Goal: Task Accomplishment & Management: Manage account settings

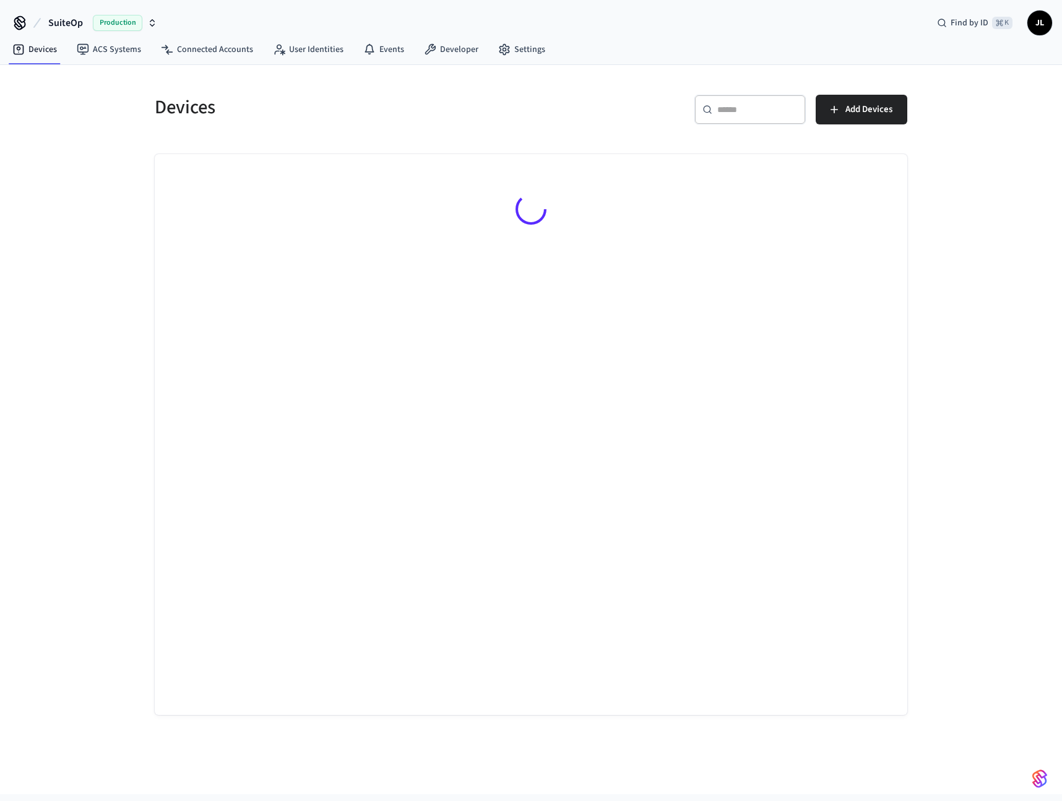
click at [114, 19] on span "Production" at bounding box center [118, 23] width 50 height 16
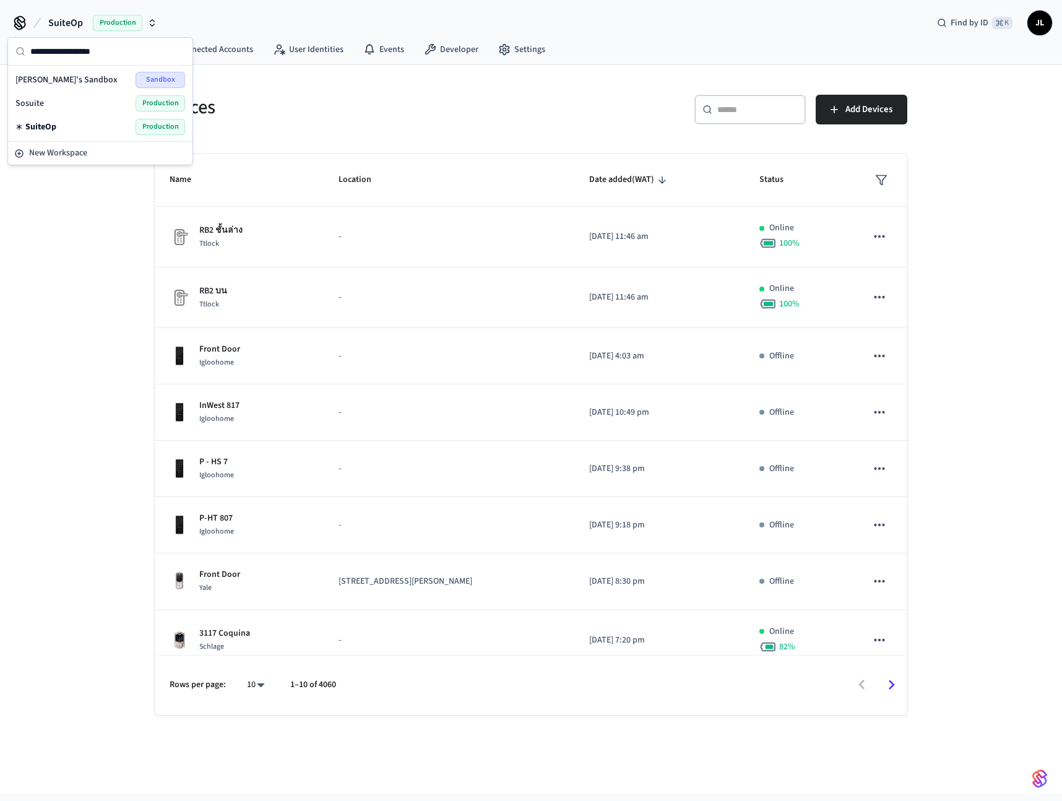
click at [67, 77] on span "[PERSON_NAME]'s Sandbox" at bounding box center [66, 80] width 102 height 12
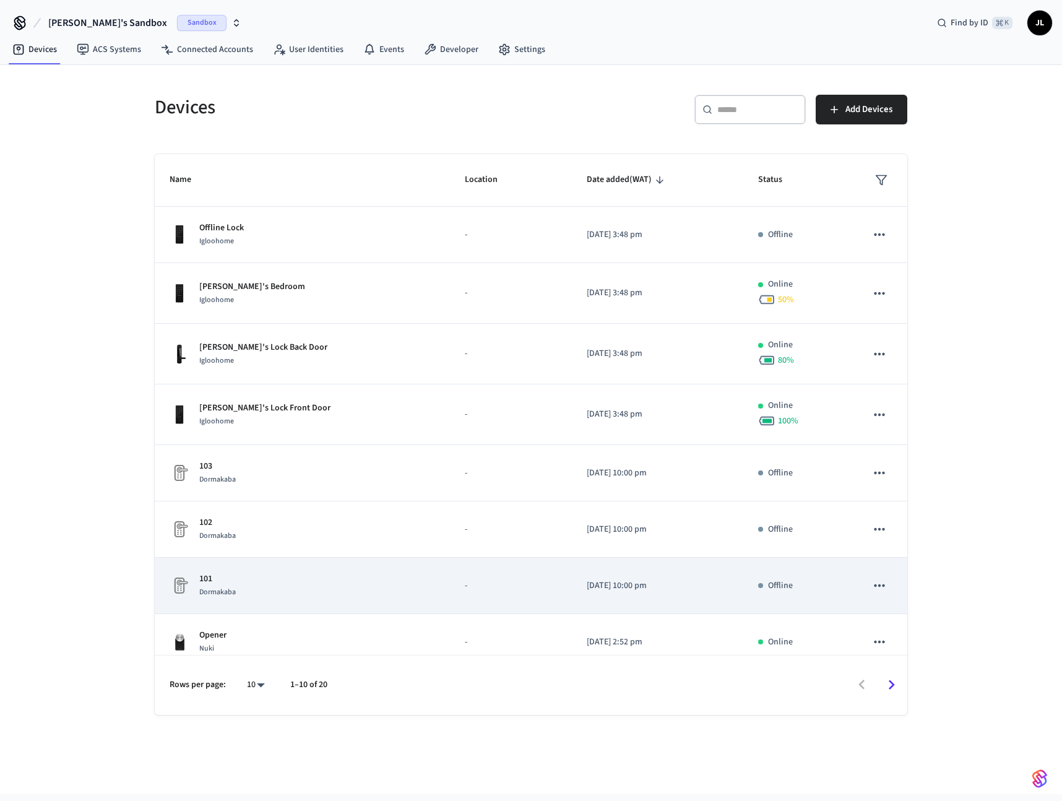
scroll to position [137, 0]
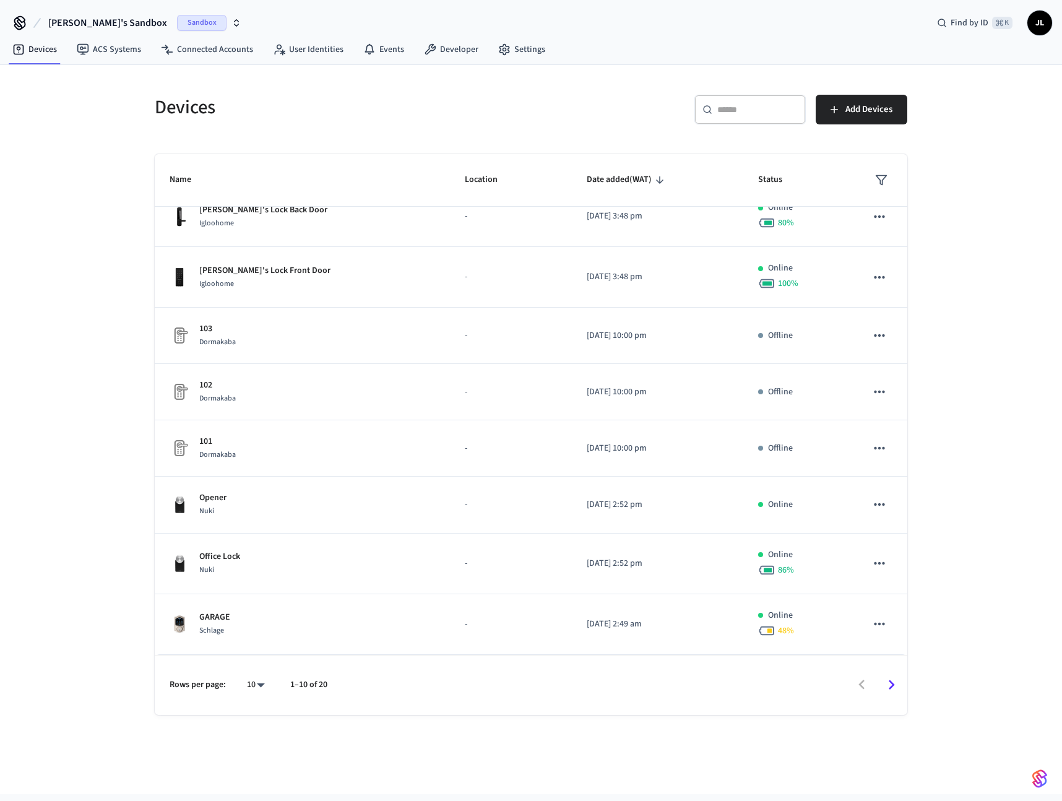
click at [95, 26] on span "[PERSON_NAME]'s Sandbox" at bounding box center [107, 22] width 119 height 15
click at [131, 101] on div "Sosuite Production" at bounding box center [149, 103] width 170 height 16
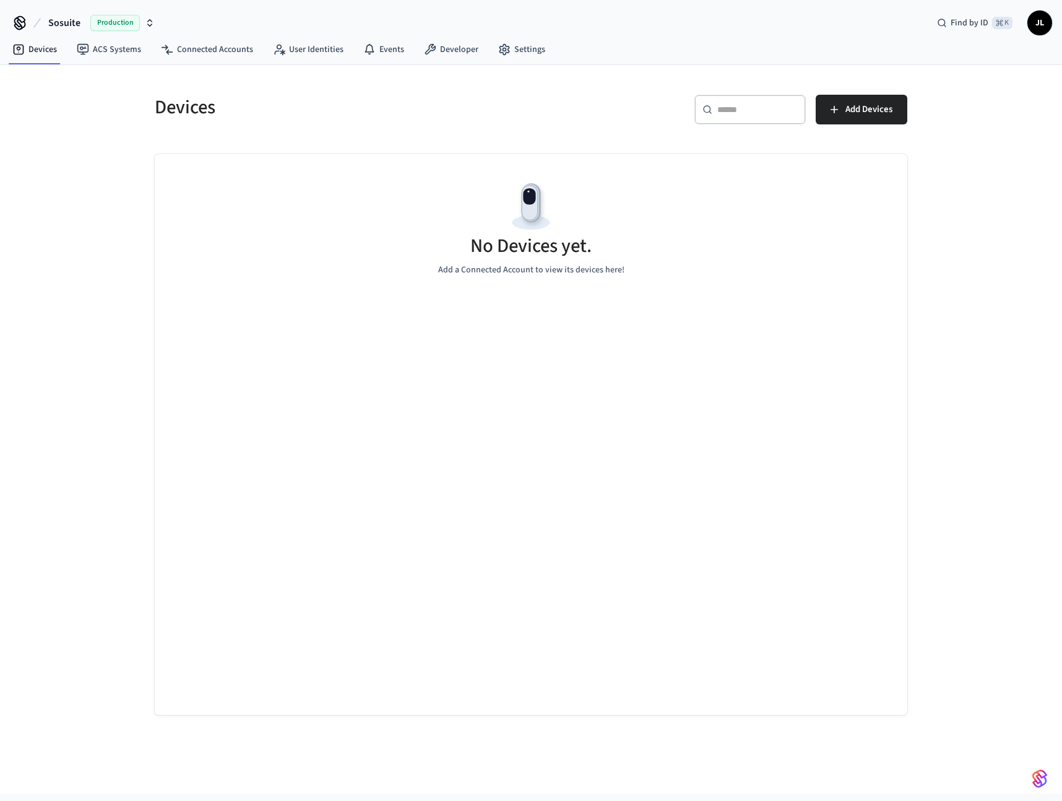
click at [125, 25] on span "Production" at bounding box center [115, 23] width 50 height 16
click at [109, 136] on div "SuiteOp Production" at bounding box center [100, 127] width 179 height 24
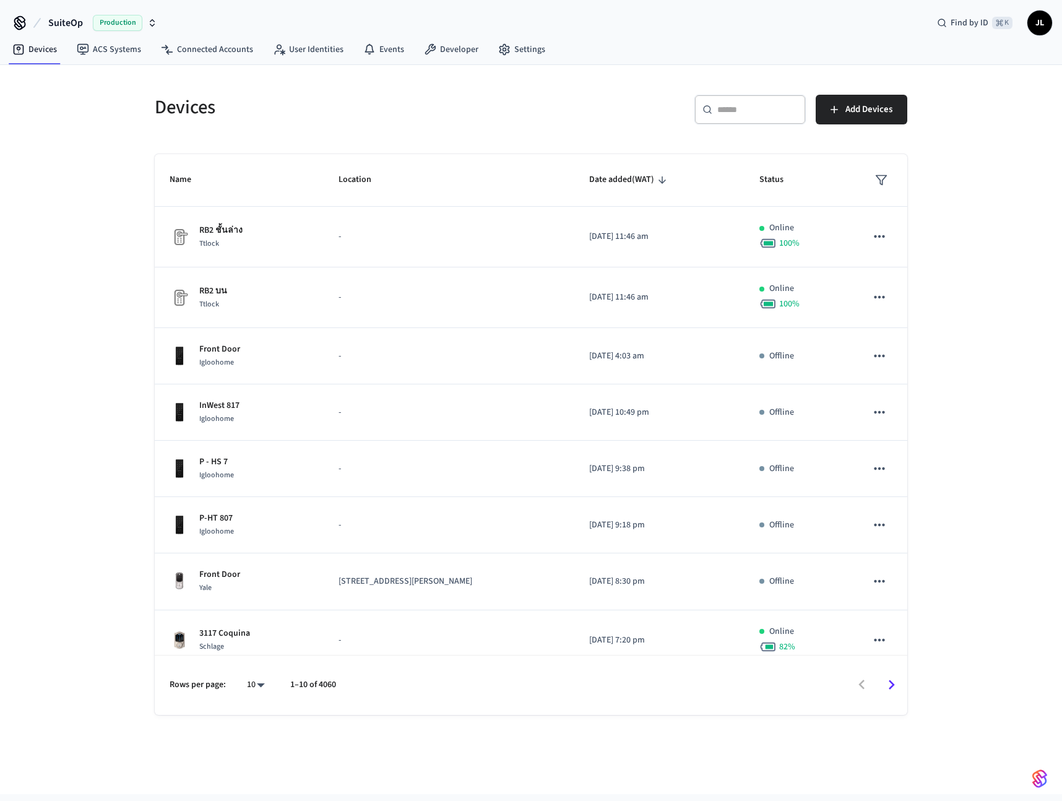
click at [1032, 35] on div "Find by ID ⌘ K JL" at bounding box center [989, 23] width 125 height 26
click at [1035, 28] on span "JL" at bounding box center [1040, 23] width 22 height 22
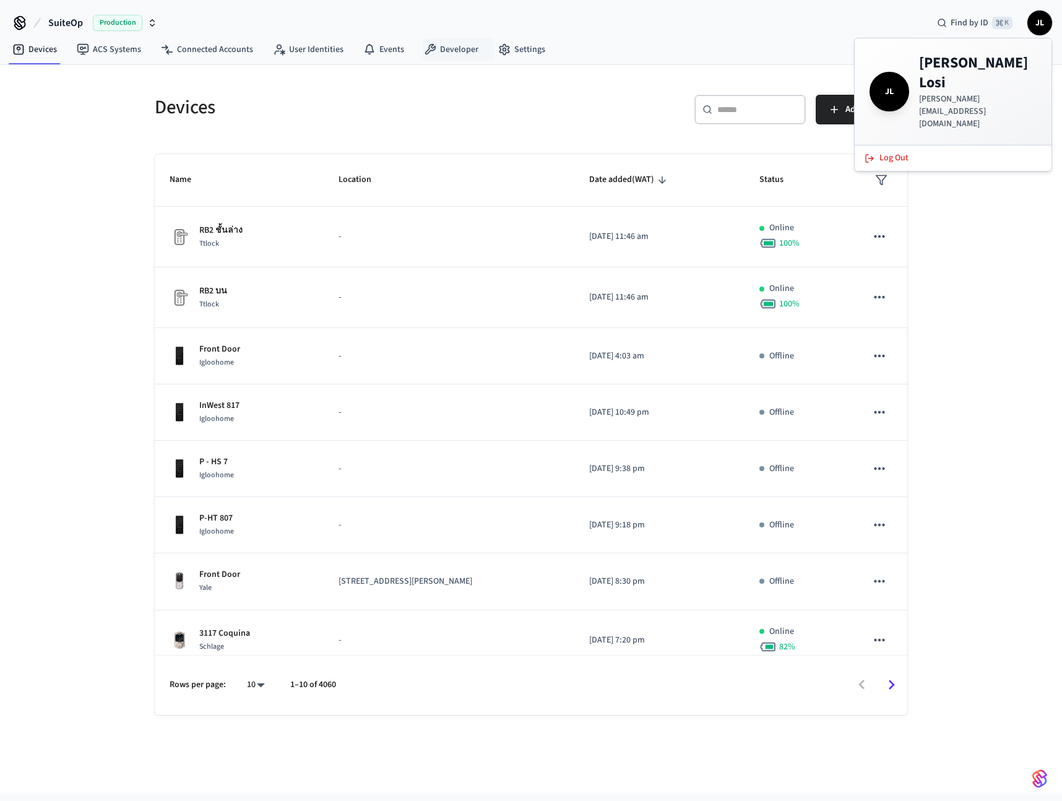
click at [360, 97] on h5 "Devices" at bounding box center [339, 107] width 369 height 25
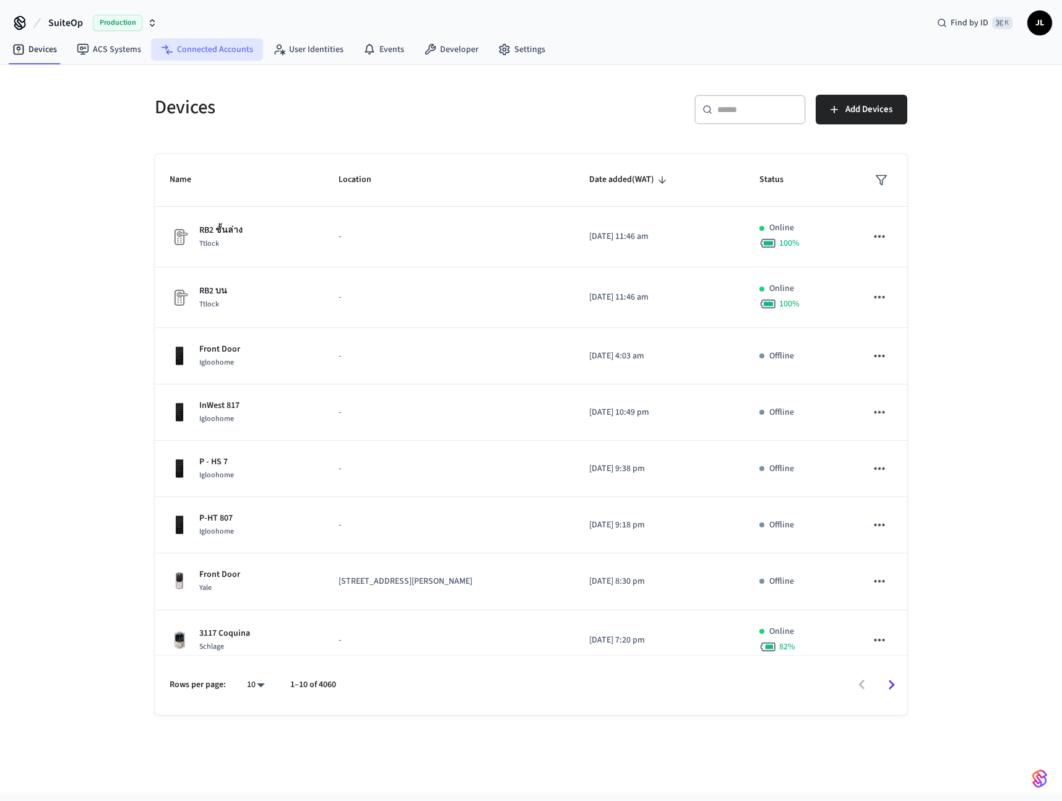
click at [177, 54] on link "Connected Accounts" at bounding box center [207, 49] width 112 height 22
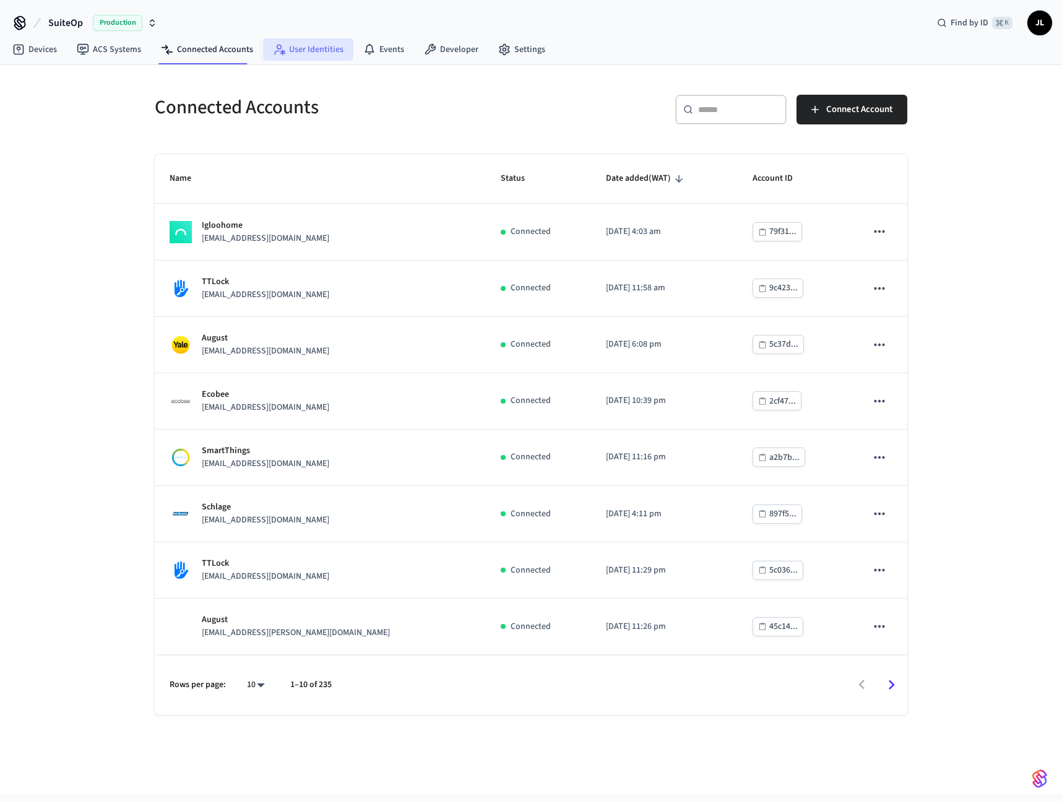
click at [301, 53] on link "User Identities" at bounding box center [308, 49] width 90 height 22
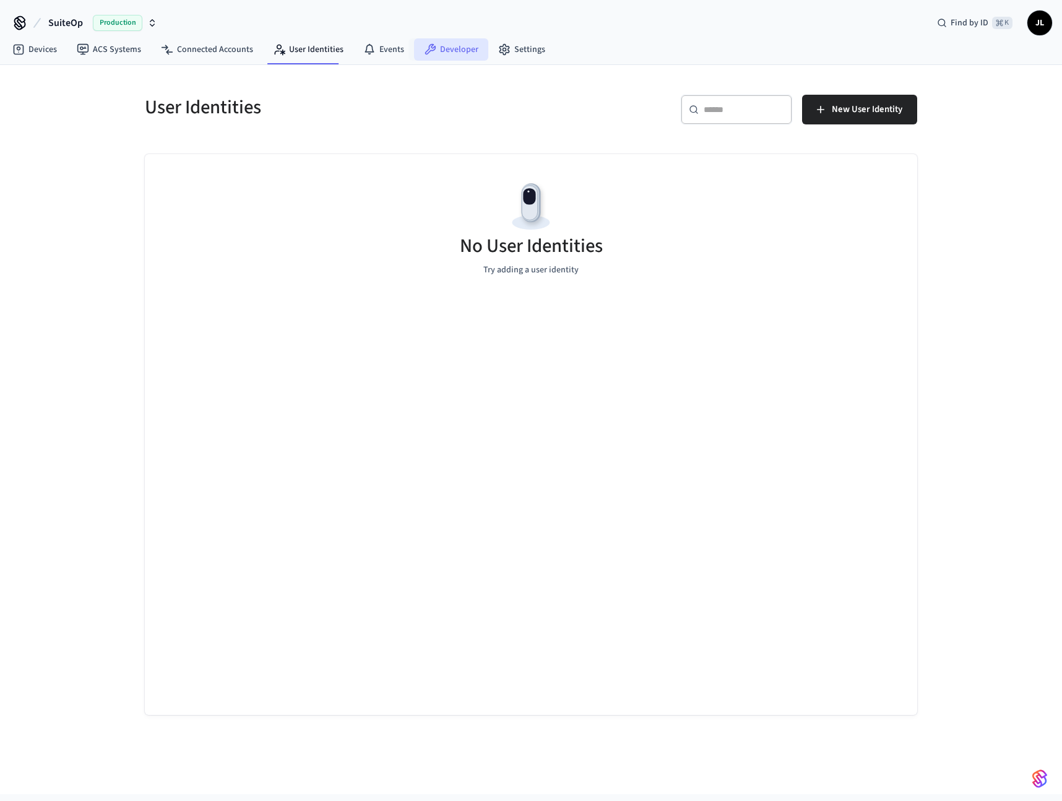
click at [452, 51] on link "Developer" at bounding box center [451, 49] width 74 height 22
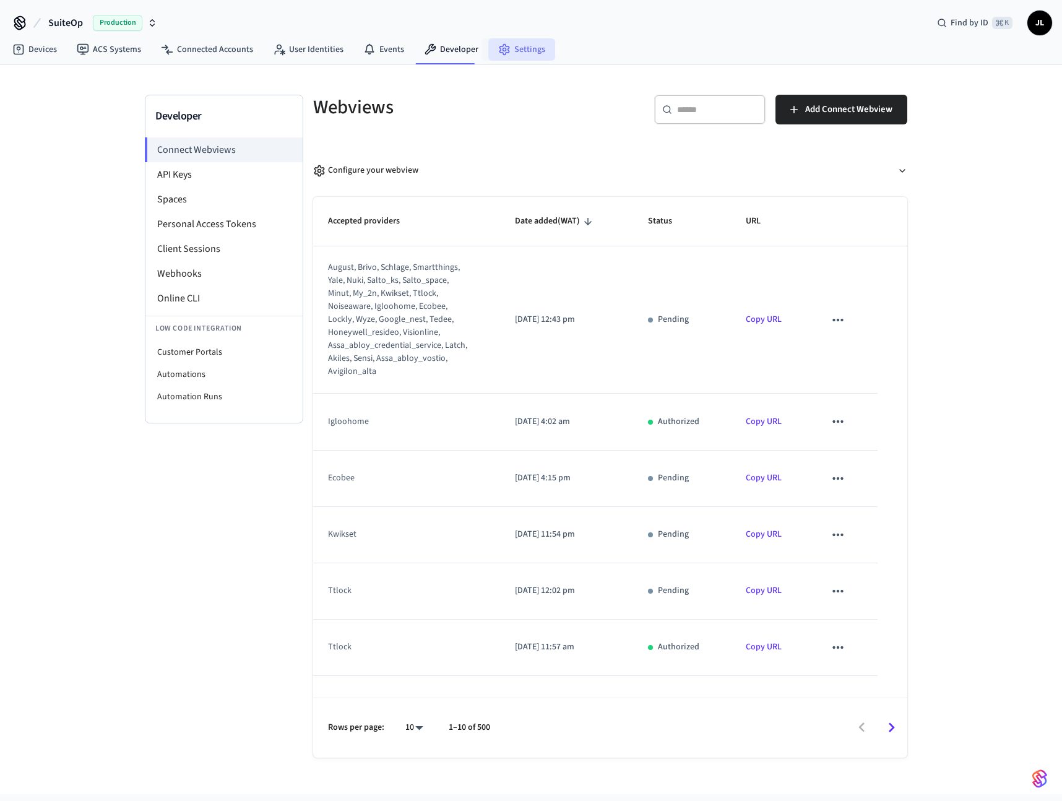
click at [507, 54] on link "Settings" at bounding box center [521, 49] width 67 height 22
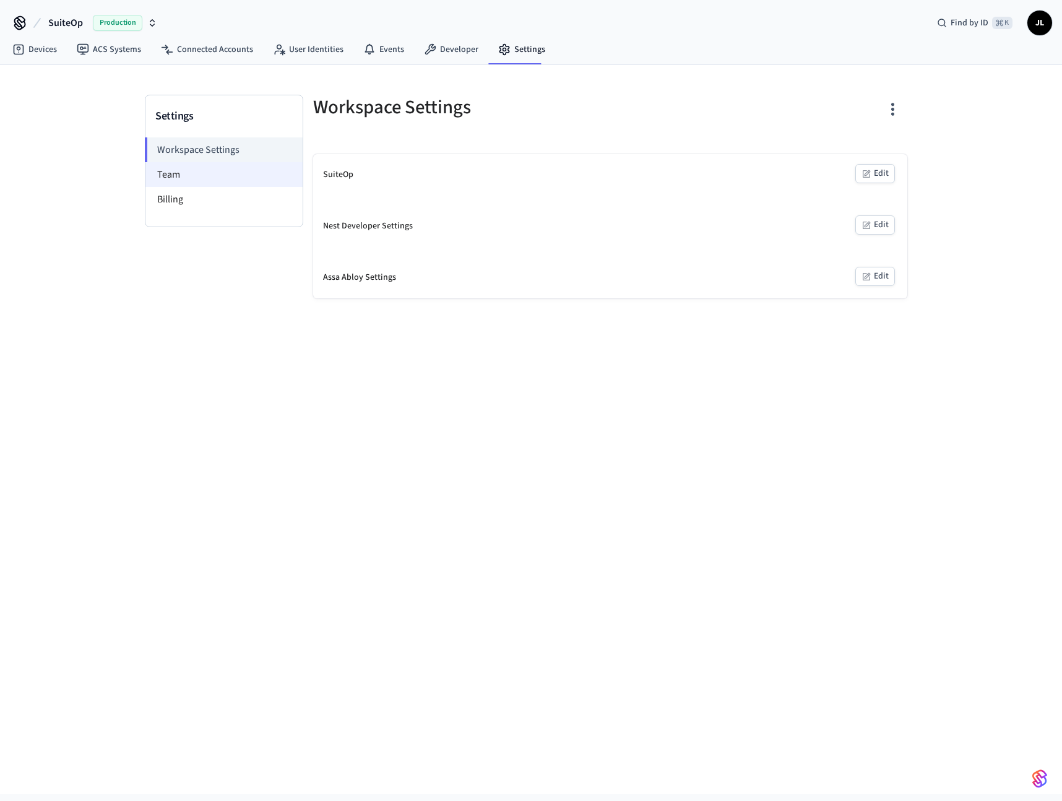
click at [177, 172] on li "Team" at bounding box center [223, 174] width 157 height 25
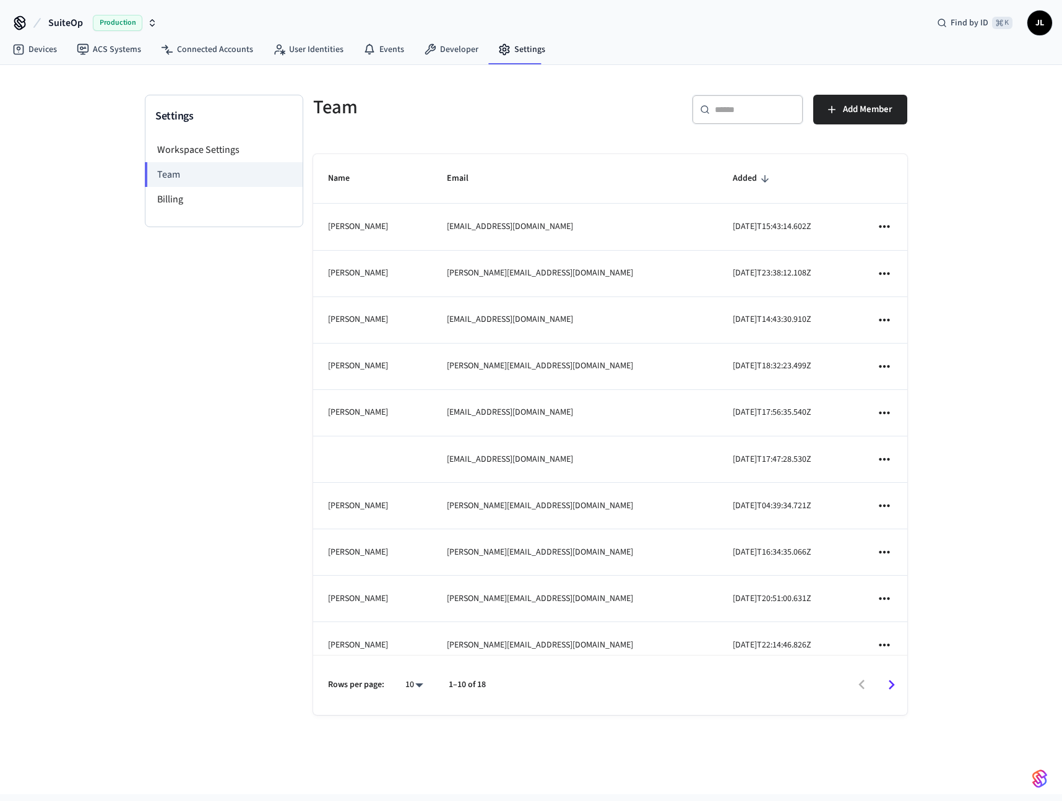
click at [112, 21] on span "Production" at bounding box center [118, 23] width 50 height 16
click at [111, 72] on div "[PERSON_NAME]'s Sandbox Sandbox" at bounding box center [100, 80] width 170 height 16
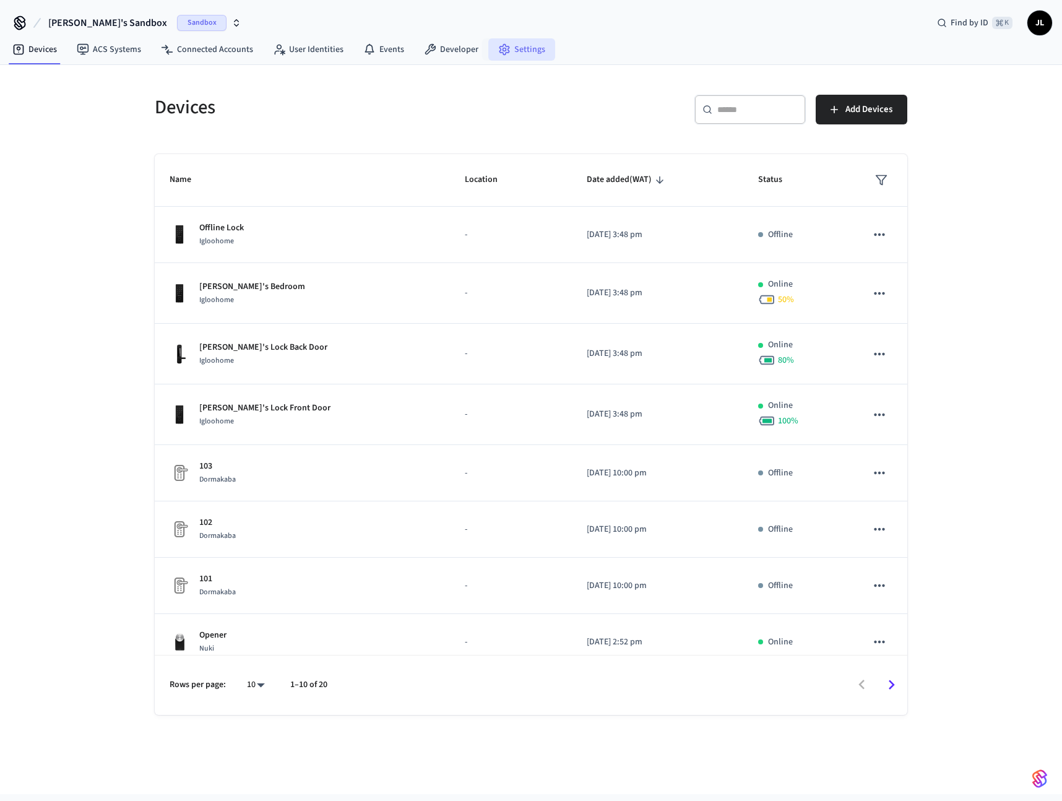
click at [499, 52] on icon at bounding box center [503, 50] width 9 height 11
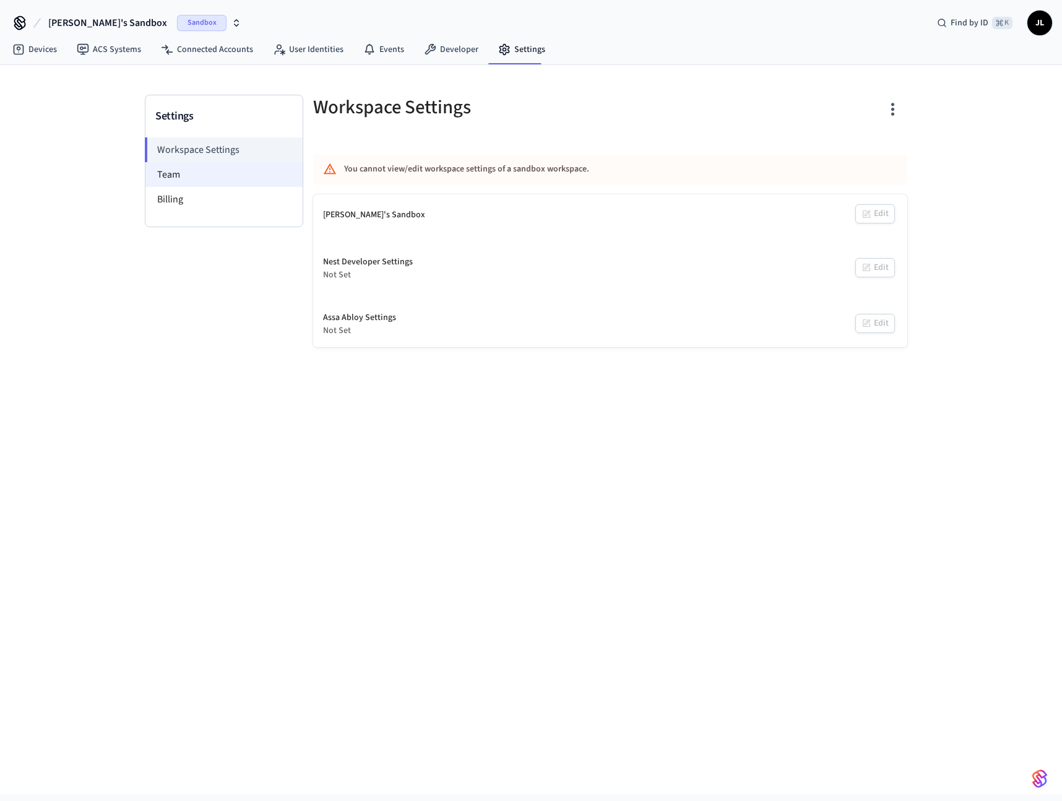
click at [171, 175] on li "Team" at bounding box center [223, 174] width 157 height 25
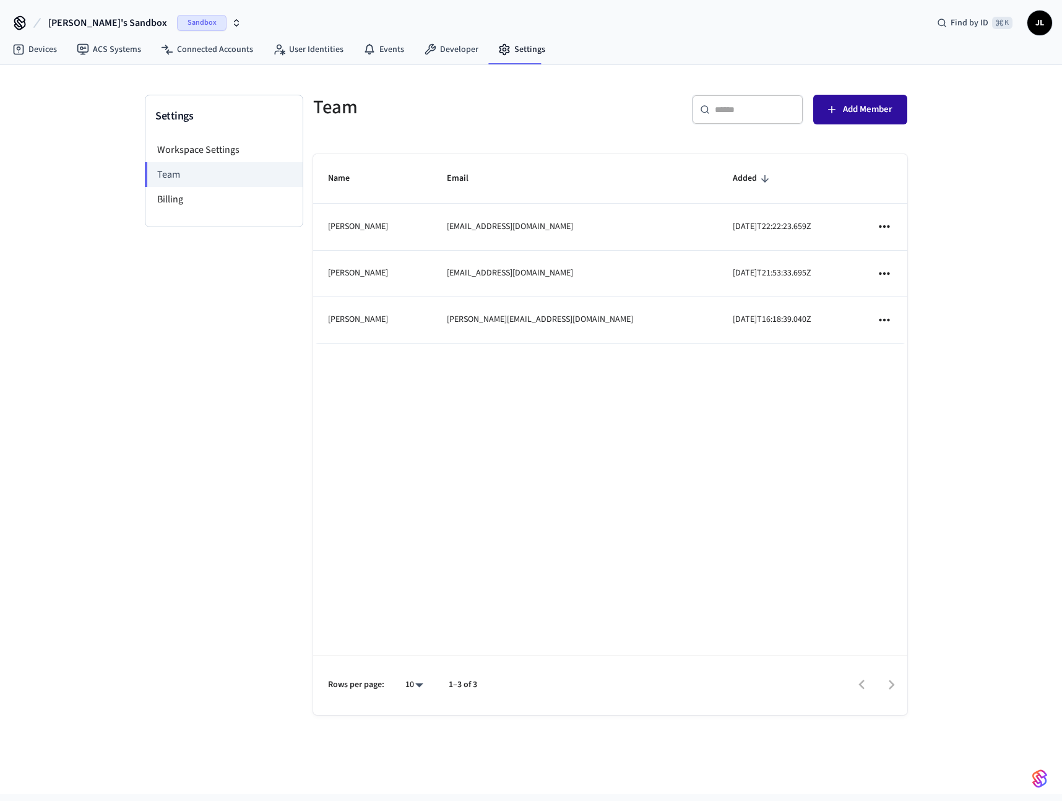
click at [852, 112] on span "Add Member" at bounding box center [868, 109] width 50 height 16
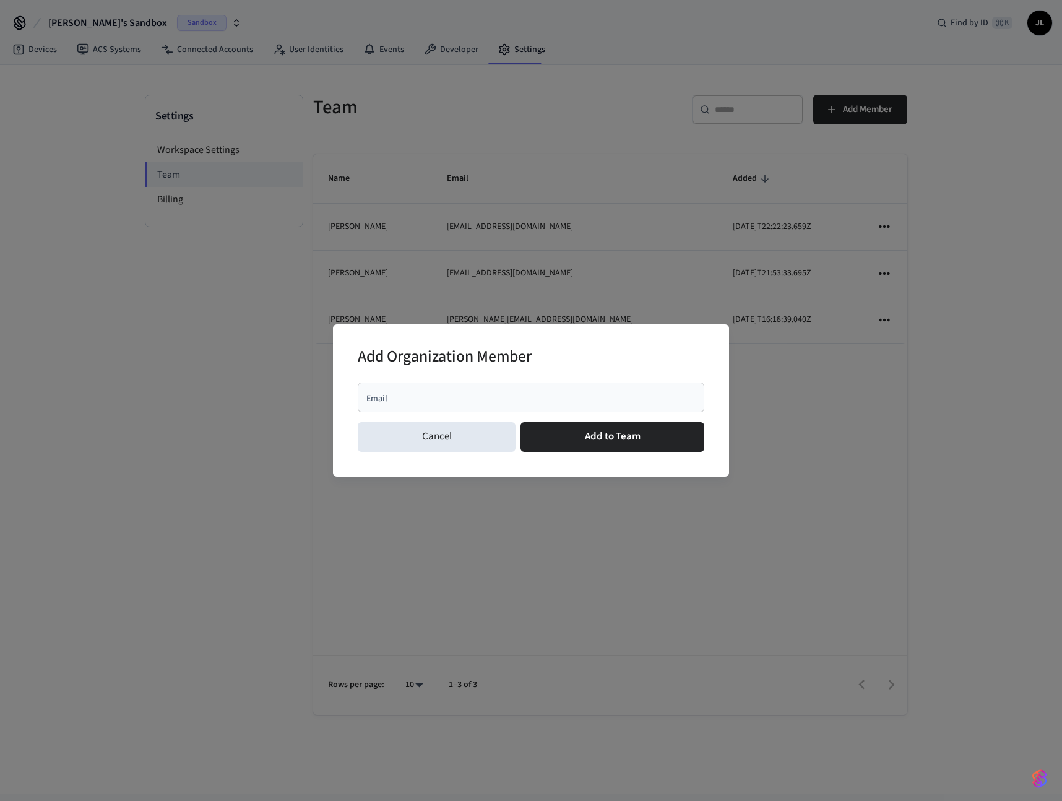
click at [478, 402] on input "Email" at bounding box center [531, 397] width 332 height 12
type input "**********"
click at [563, 358] on div "Add Organization Member" at bounding box center [531, 358] width 347 height 38
click at [591, 445] on button "Add to Team" at bounding box center [612, 437] width 184 height 30
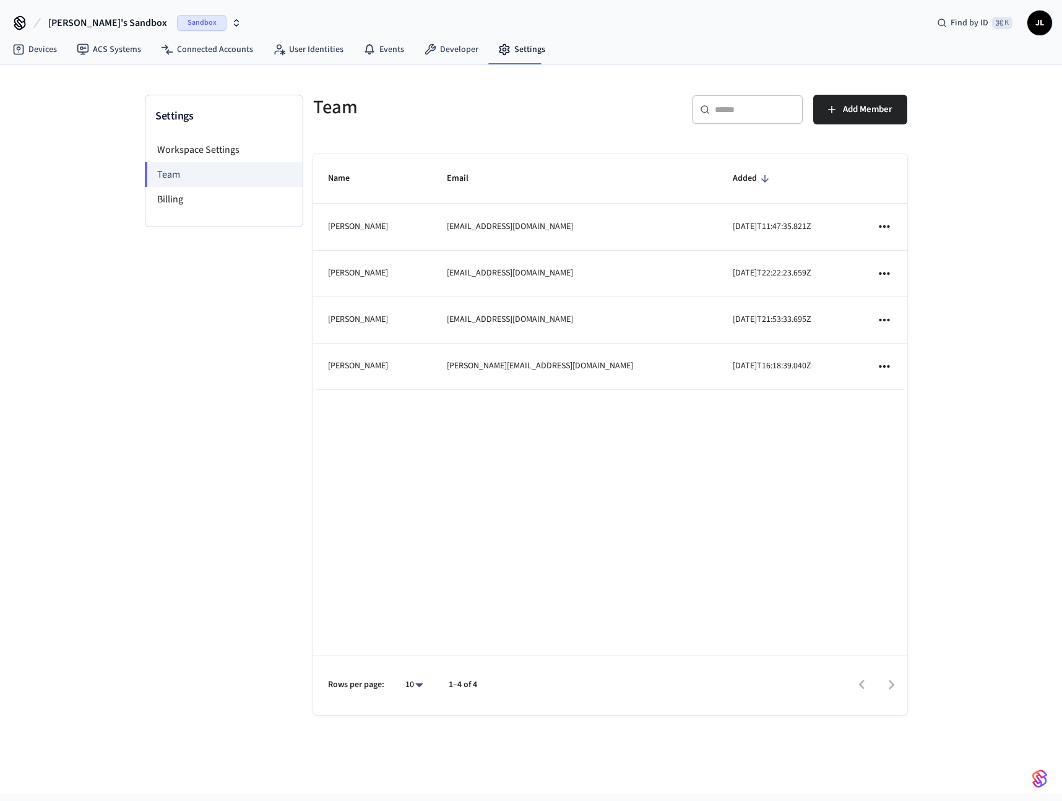
click at [1035, 26] on span "JL" at bounding box center [1040, 23] width 22 height 22
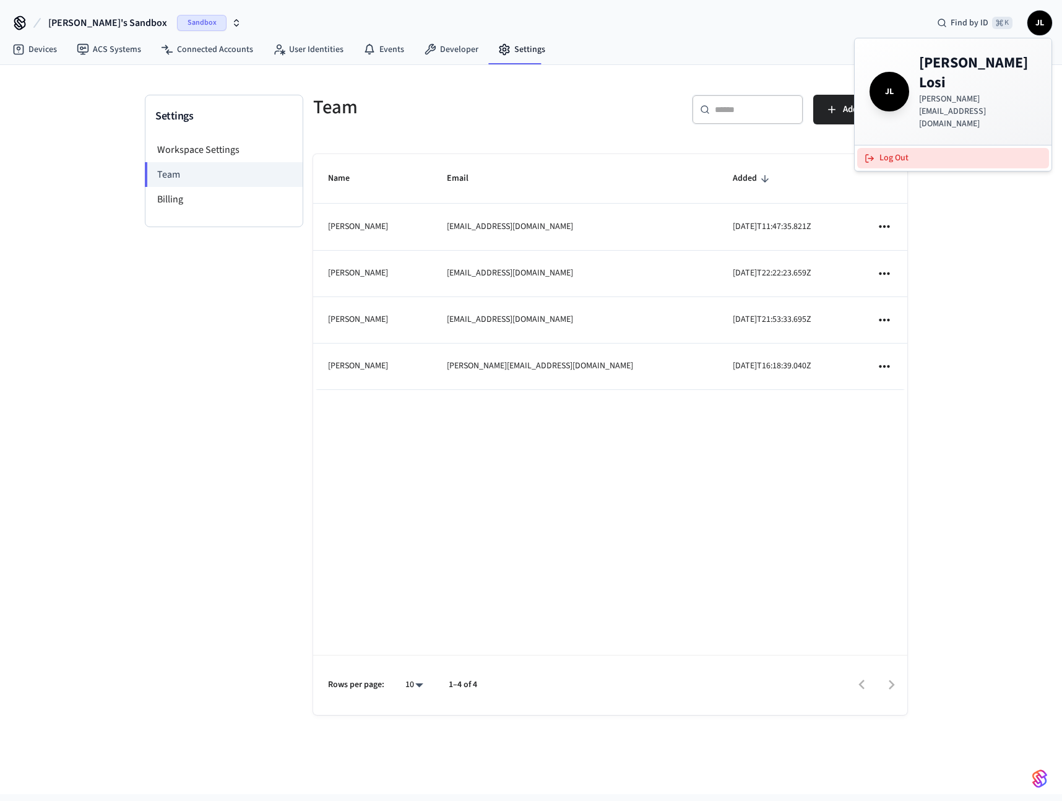
click at [900, 148] on button "Log Out" at bounding box center [953, 158] width 192 height 20
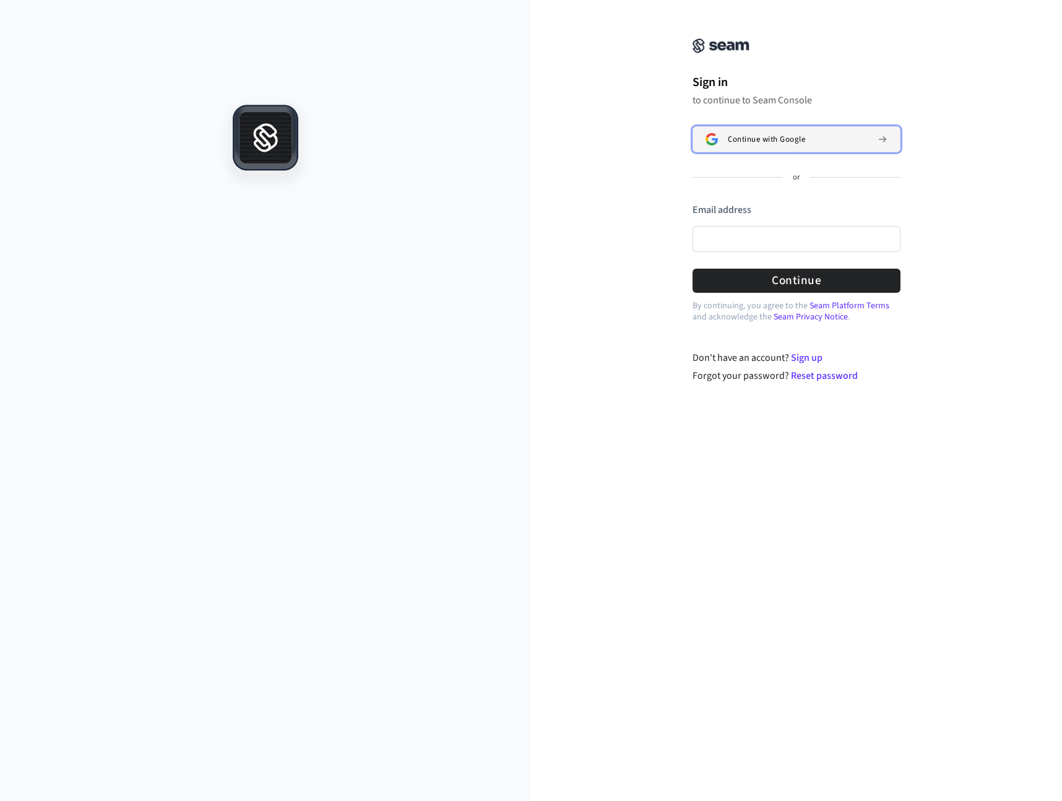
click at [778, 145] on button "Continue with Google" at bounding box center [797, 139] width 208 height 26
